Goal: Use online tool/utility: Utilize a website feature to perform a specific function

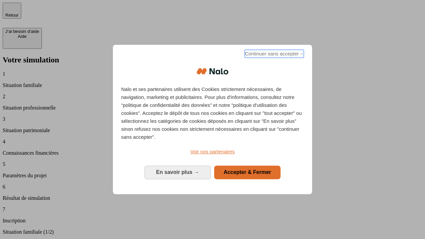
click at [273, 55] on span "Continuer sans accepter →" at bounding box center [273, 54] width 59 height 8
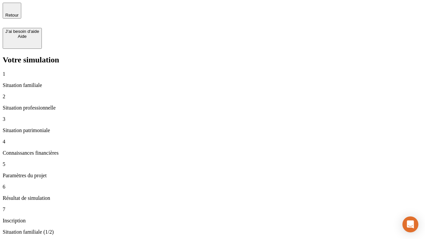
type input "30 000"
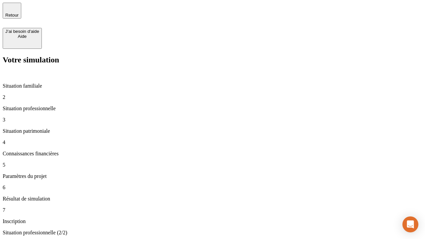
type input "0"
type input "1 000"
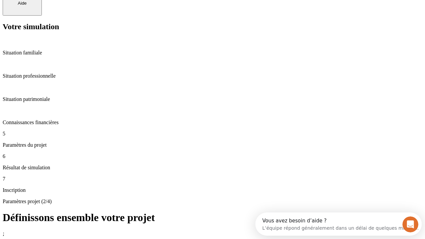
scroll to position [13, 0]
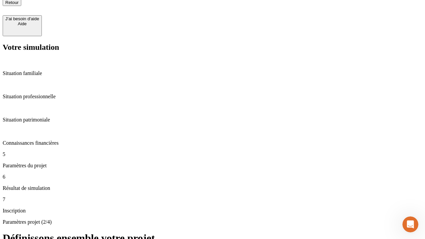
type input "40"
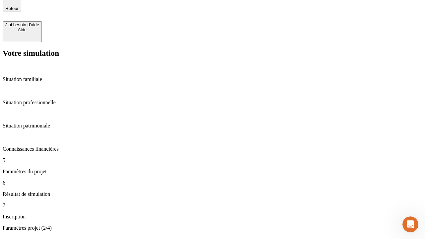
type input "200 000"
type input "640"
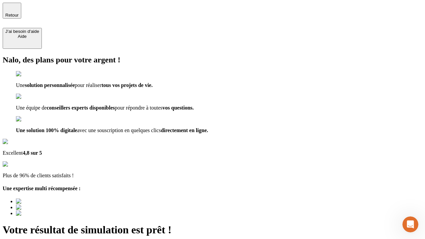
type input "[EMAIL_ADDRESS][DOMAIN_NAME]"
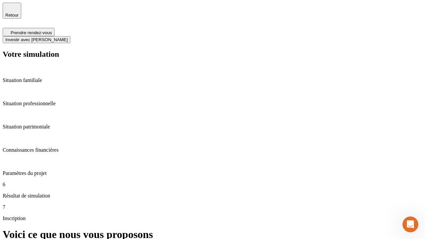
click at [68, 37] on span "Investir avec [PERSON_NAME]" at bounding box center [36, 39] width 62 height 5
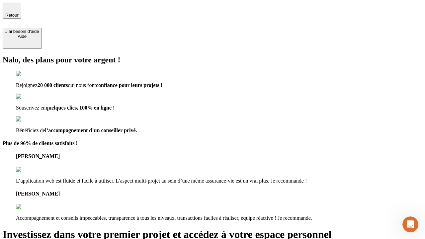
type input "abc"
